Goal: Find contact information: Find contact information

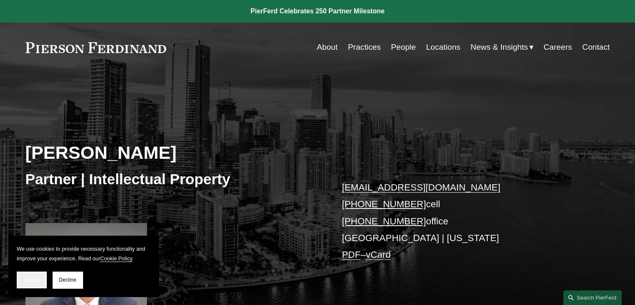
click at [32, 283] on button "Accept" at bounding box center [32, 279] width 30 height 17
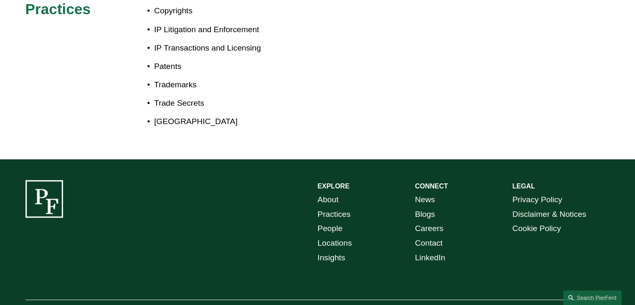
scroll to position [575, 0]
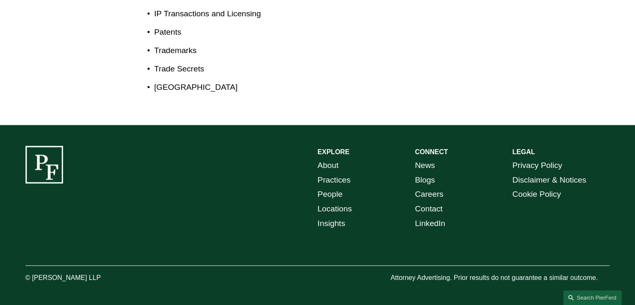
click at [439, 213] on link "Contact" at bounding box center [429, 209] width 28 height 15
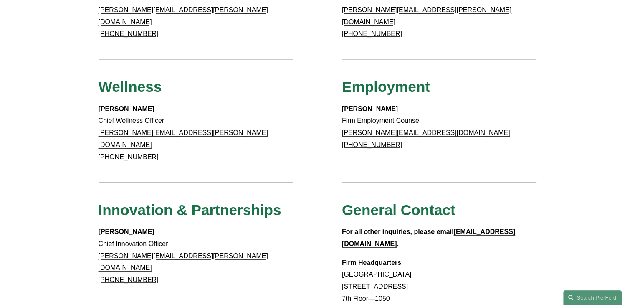
scroll to position [710, 0]
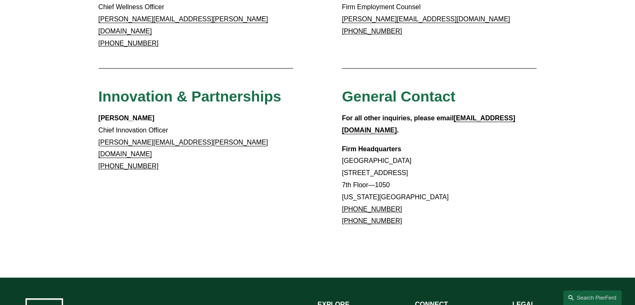
drag, startPoint x: 402, startPoint y: 167, endPoint x: 343, endPoint y: 169, distance: 59.3
click at [343, 169] on p "Firm Headquarters Rockefeller Center 1270 Avenue of the Americas 7th Floor—1050…" at bounding box center [439, 185] width 195 height 84
copy csone-ctd "+1.917.914.2279"
